Goal: Task Accomplishment & Management: Complete application form

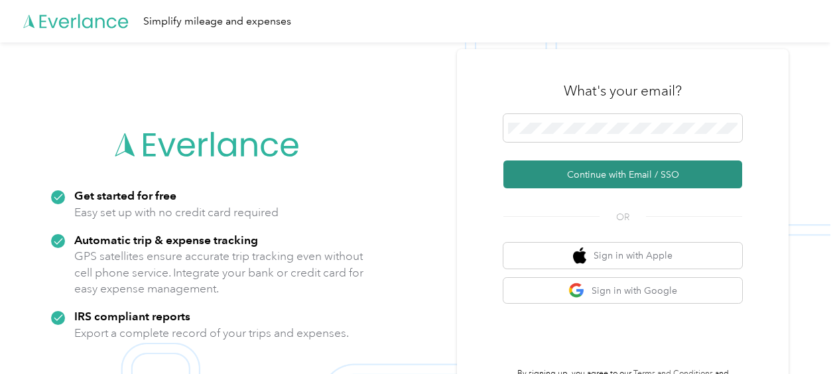
click at [606, 172] on button "Continue with Email / SSO" at bounding box center [623, 175] width 239 height 28
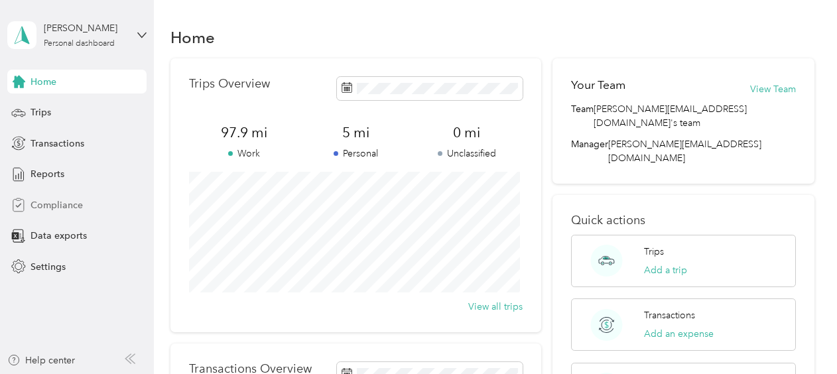
click at [46, 206] on span "Compliance" at bounding box center [57, 205] width 52 height 14
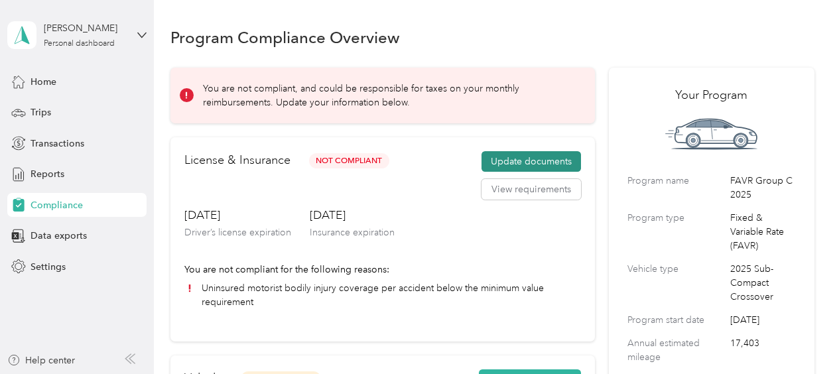
click at [538, 163] on button "Update documents" at bounding box center [532, 161] width 100 height 21
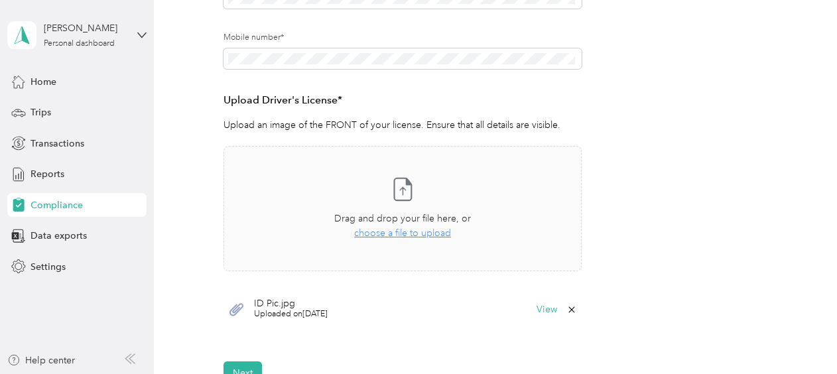
scroll to position [494, 0]
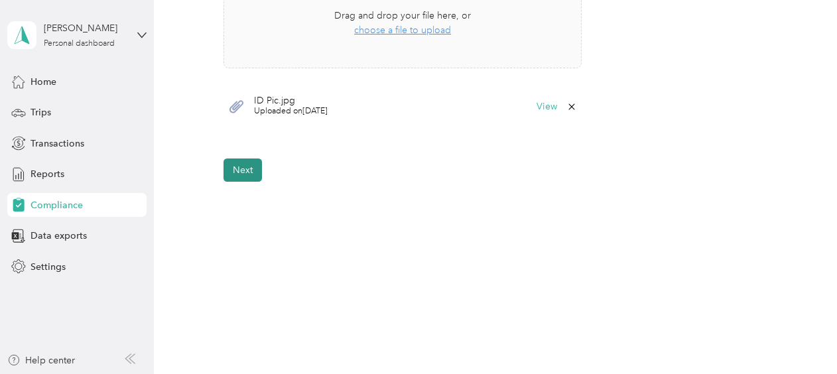
click at [245, 172] on button "Next" at bounding box center [243, 170] width 38 height 23
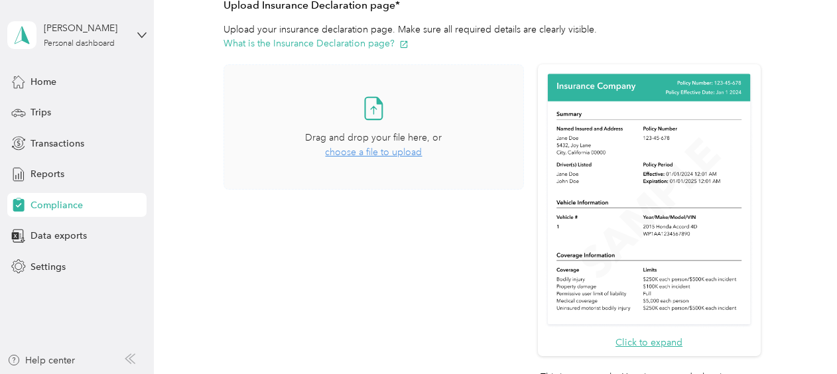
scroll to position [312, 0]
click at [393, 157] on span "choose a file to upload" at bounding box center [373, 153] width 97 height 11
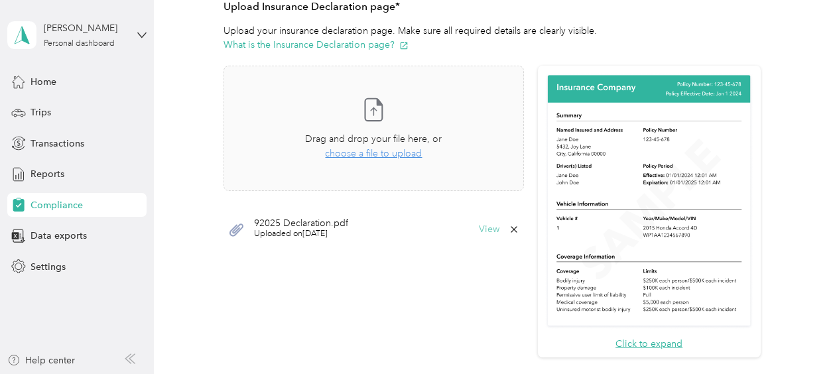
click at [482, 231] on button "View" at bounding box center [489, 229] width 21 height 9
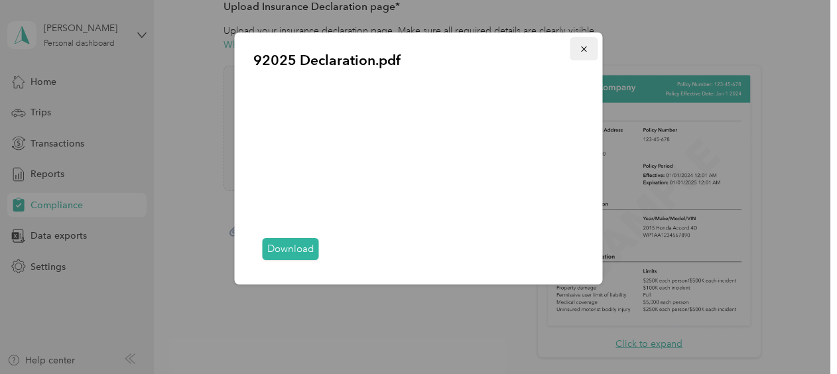
click at [582, 46] on icon "button" at bounding box center [584, 48] width 9 height 9
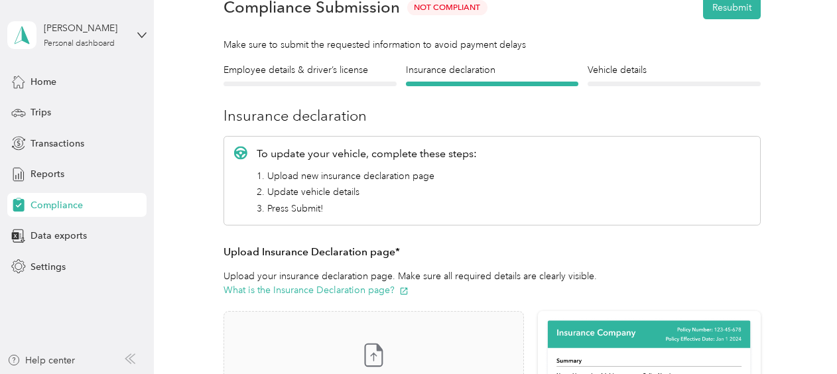
scroll to position [0, 0]
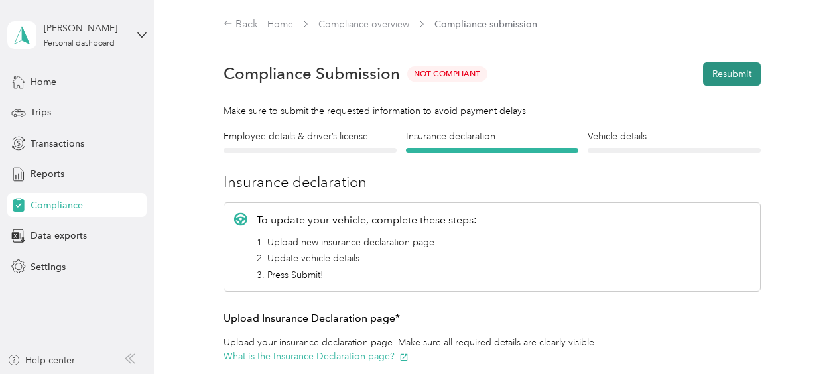
click at [728, 77] on button "Resubmit" at bounding box center [732, 73] width 58 height 23
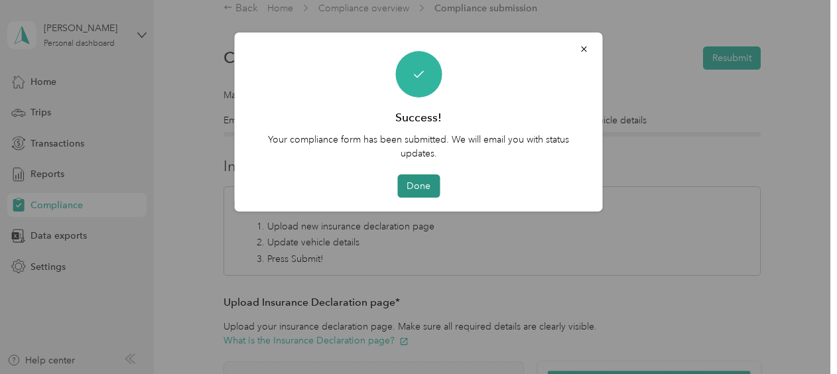
click at [416, 186] on button "Done" at bounding box center [418, 185] width 42 height 23
